Goal: Task Accomplishment & Management: Manage account settings

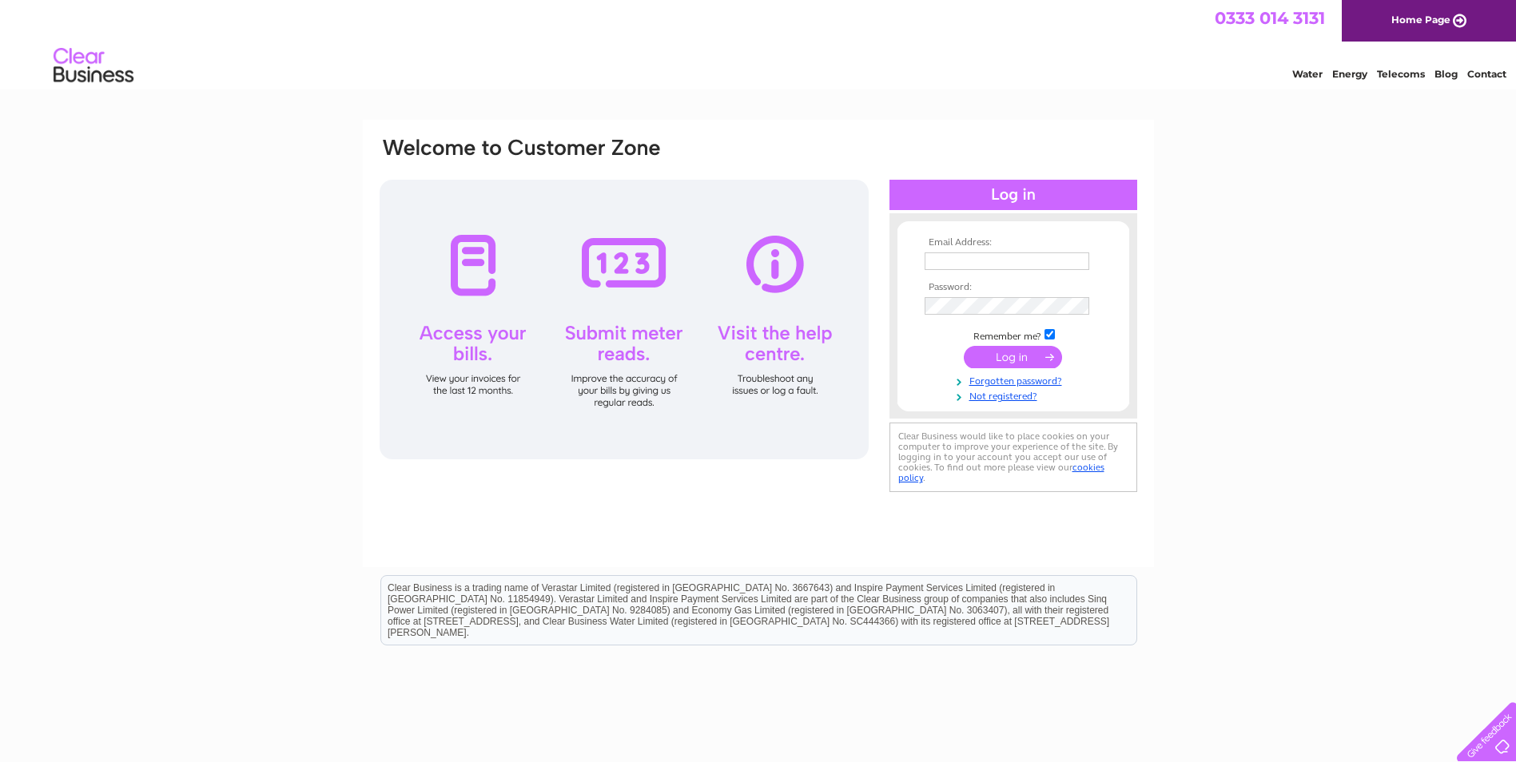
type input "[PERSON_NAME][EMAIL_ADDRESS][DOMAIN_NAME]"
click at [1001, 360] on input "submit" at bounding box center [1013, 357] width 98 height 22
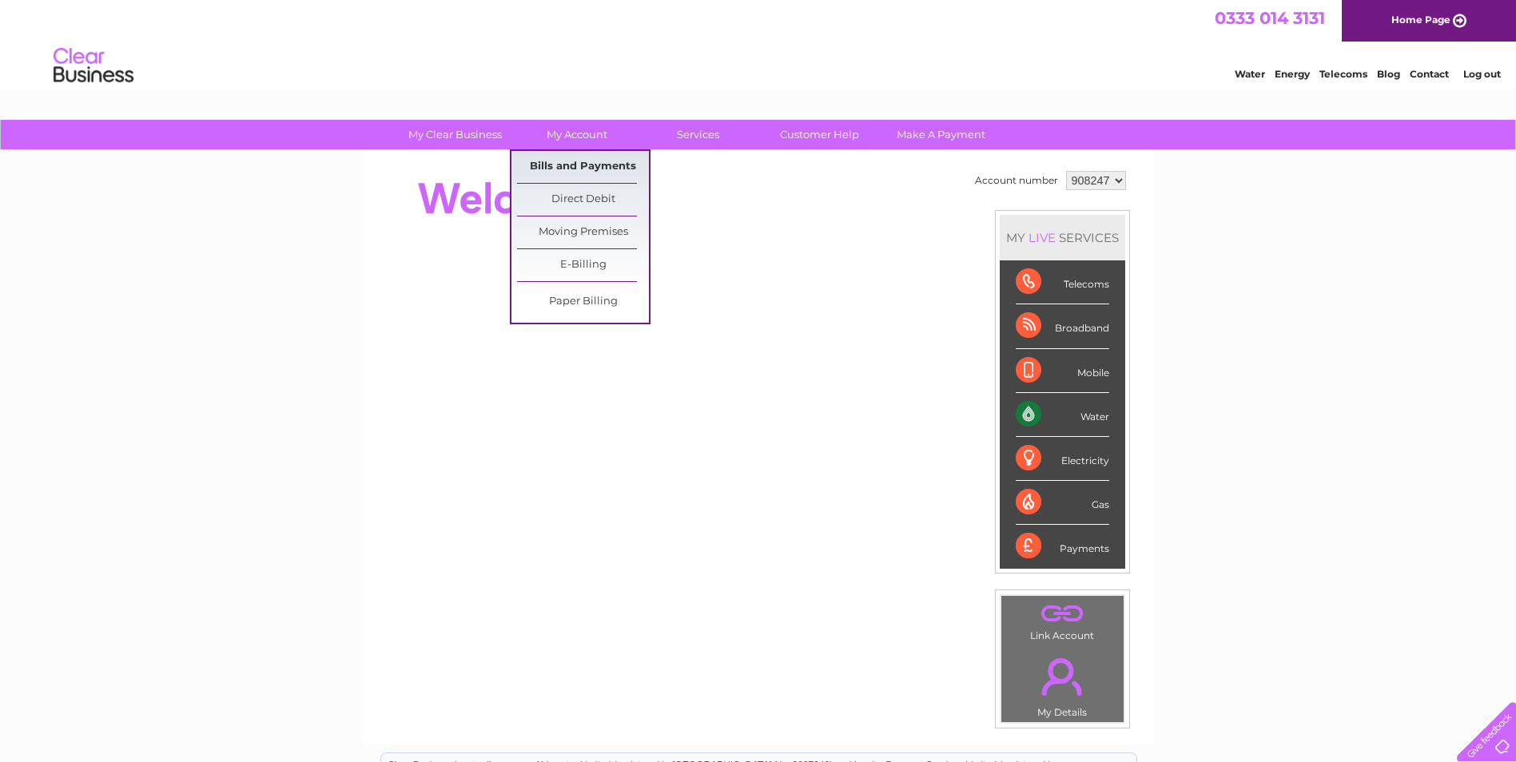
click at [562, 165] on link "Bills and Payments" at bounding box center [583, 167] width 132 height 32
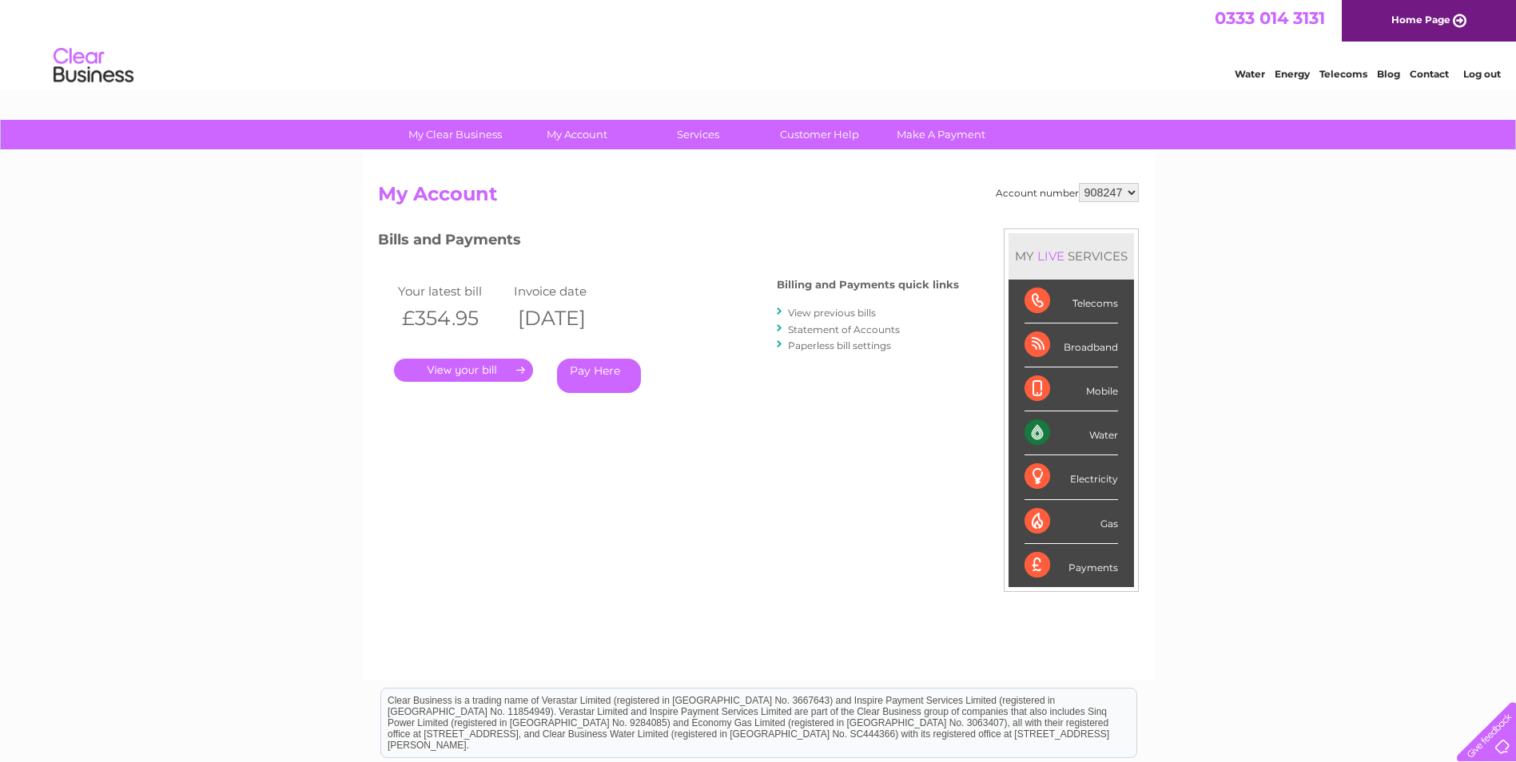
click at [506, 364] on link "." at bounding box center [463, 370] width 139 height 23
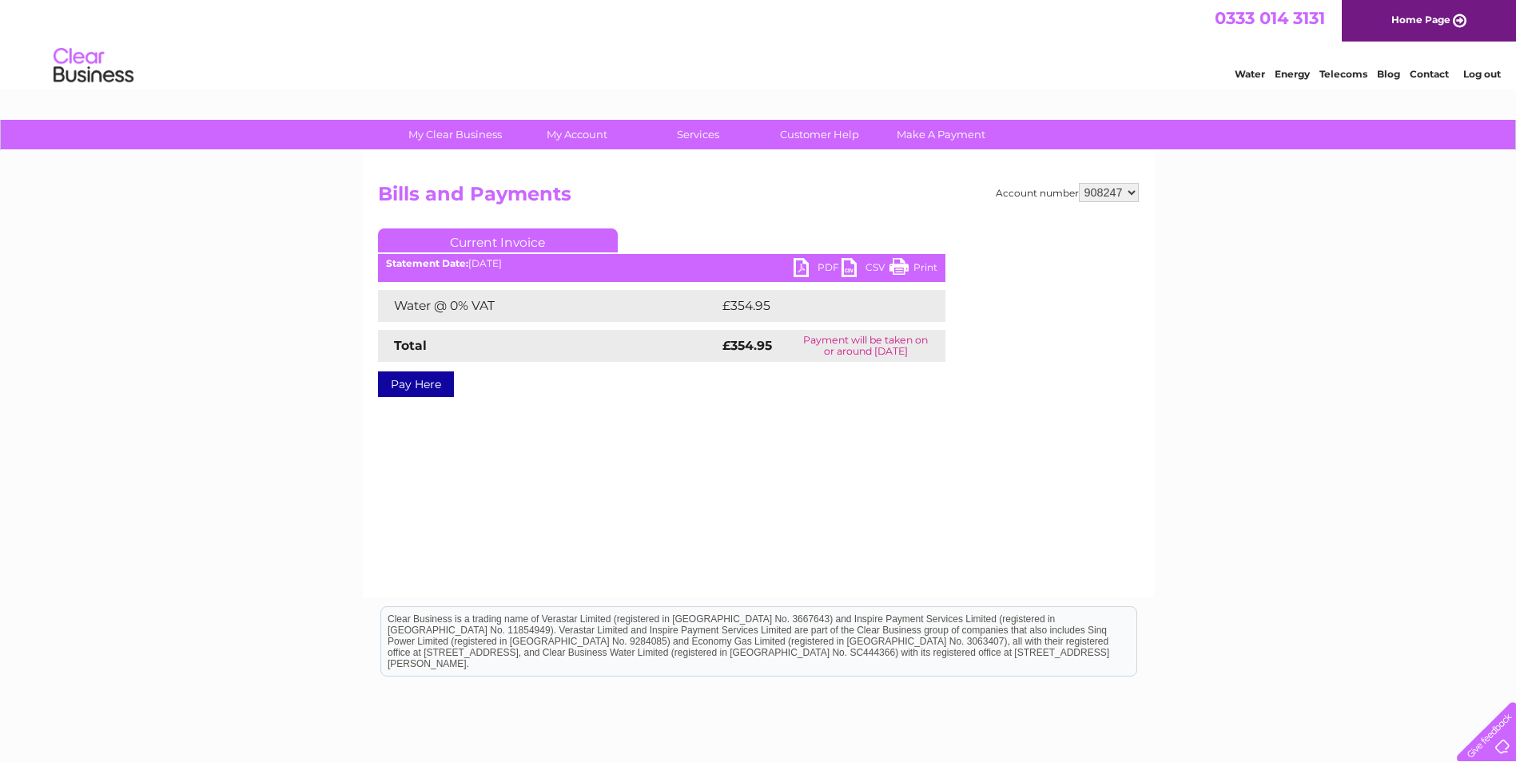
click at [813, 262] on link "PDF" at bounding box center [818, 269] width 48 height 23
